Goal: Transaction & Acquisition: Register for event/course

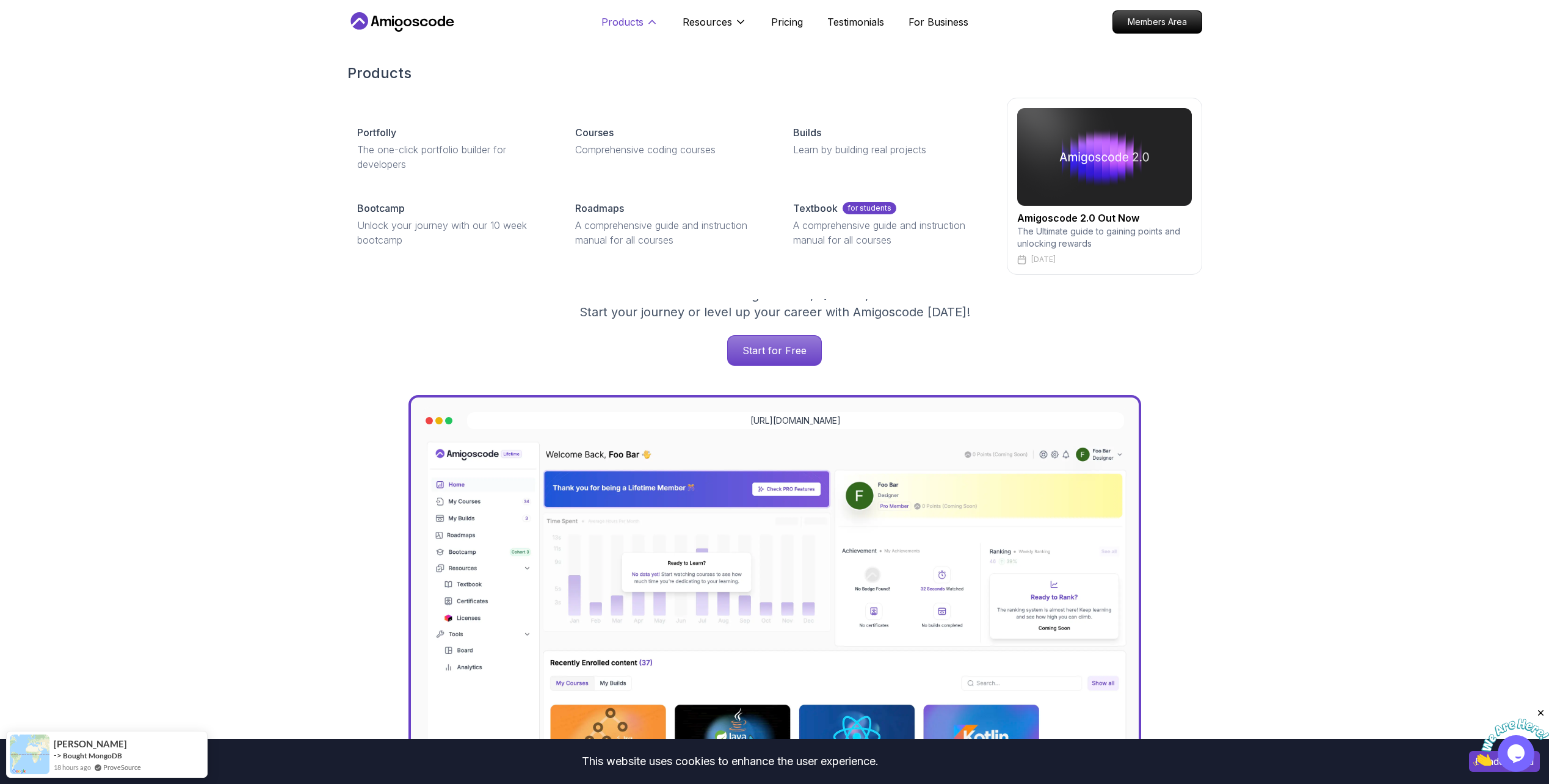
click at [638, 24] on p "Products" at bounding box center [623, 22] width 42 height 15
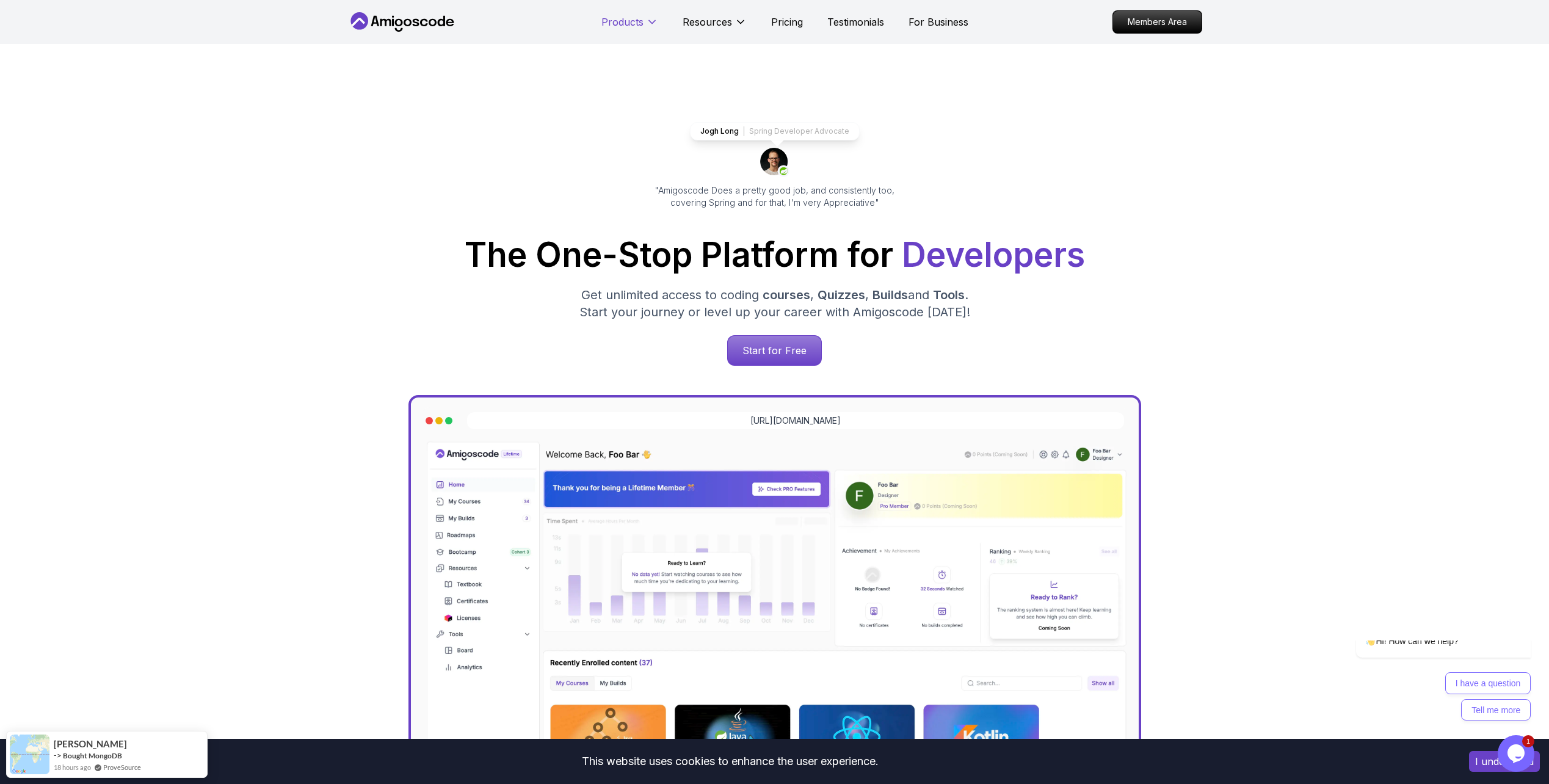
click at [638, 24] on p "Products" at bounding box center [623, 22] width 42 height 15
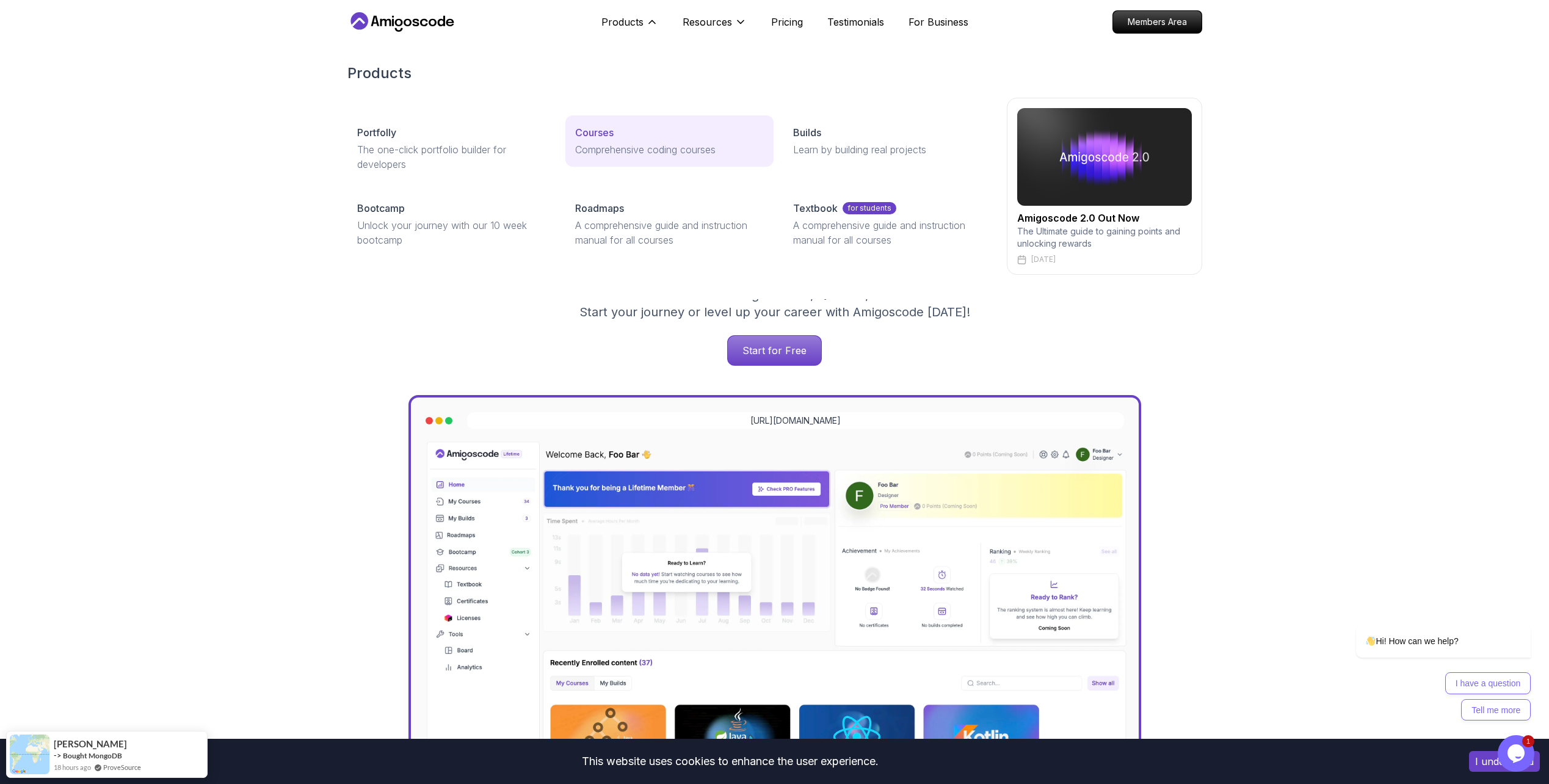
click at [578, 125] on p "Courses" at bounding box center [595, 133] width 39 height 15
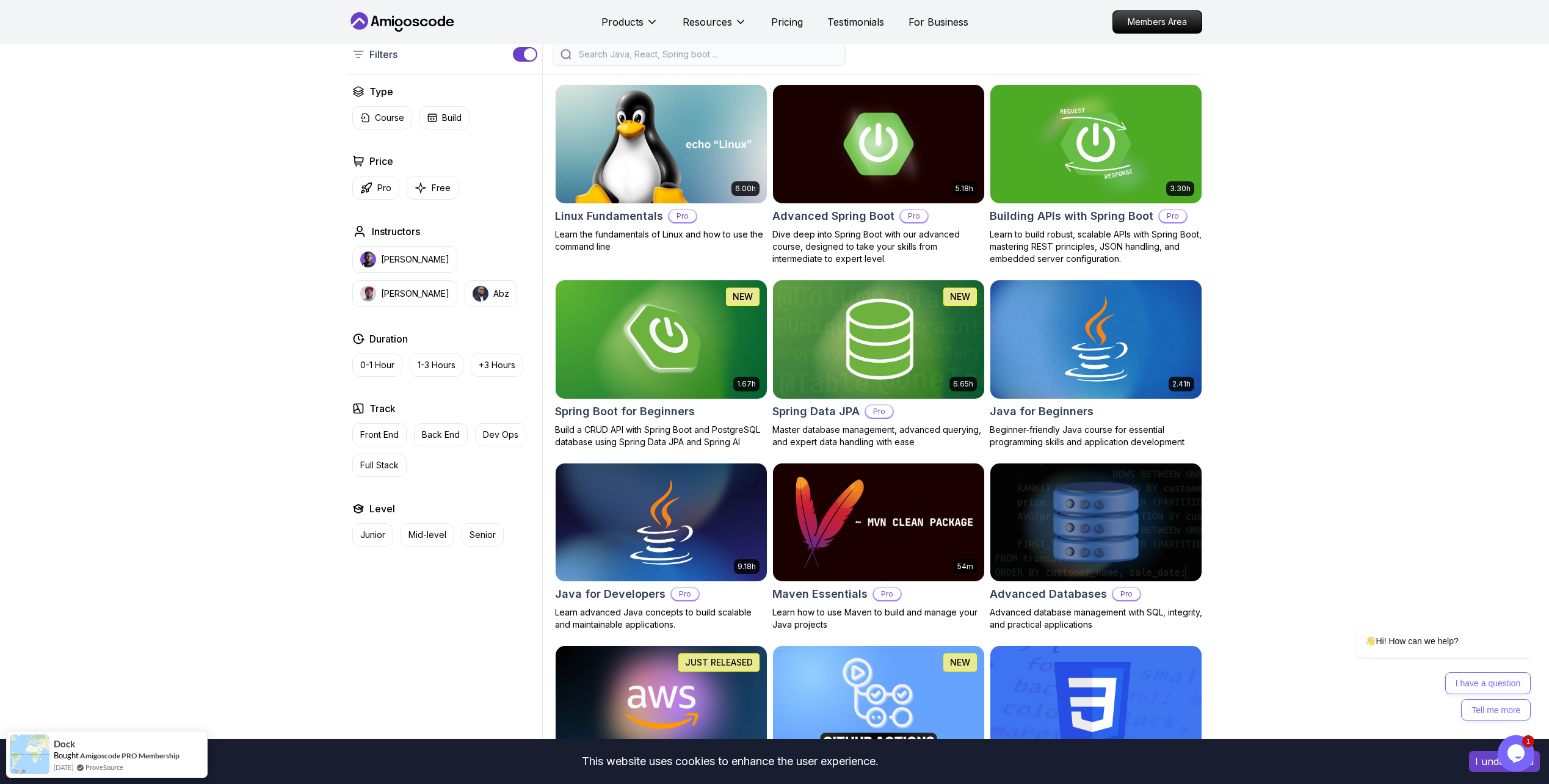
scroll to position [305, 0]
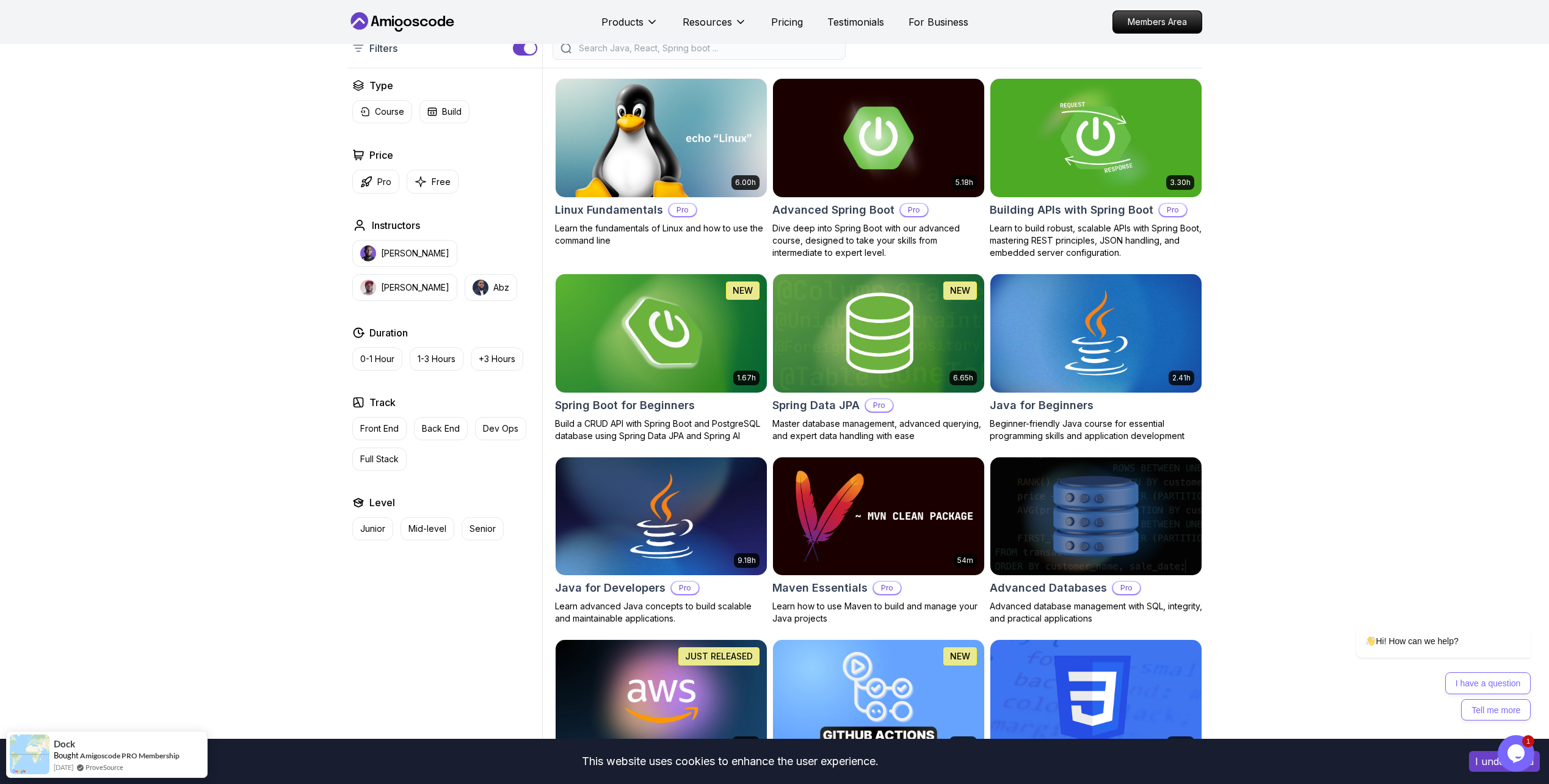
click at [658, 404] on h2 "Spring Boot for Beginners" at bounding box center [626, 405] width 140 height 18
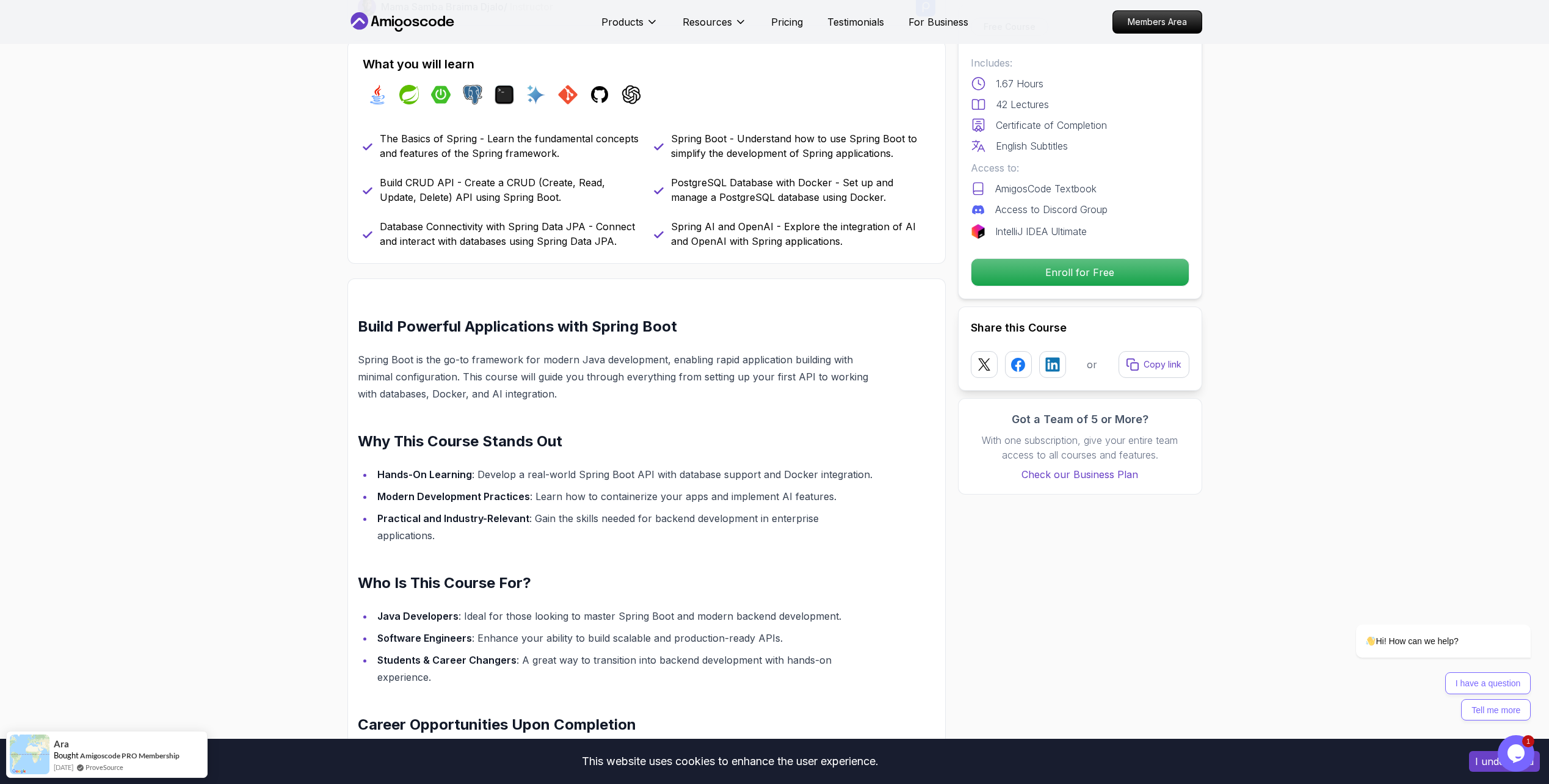
scroll to position [732, 0]
